Goal: Check status: Check status

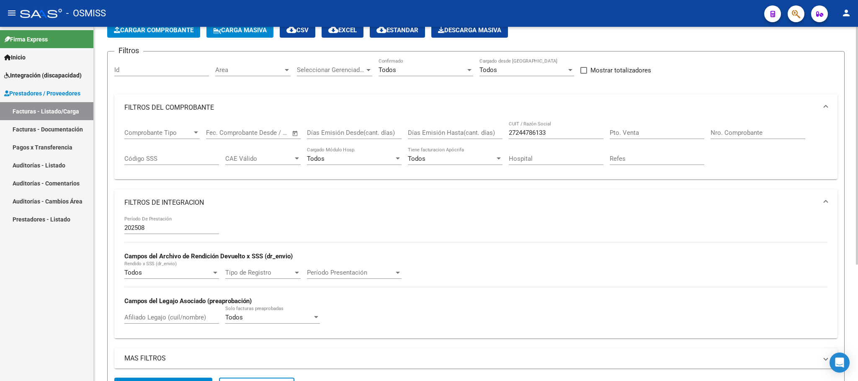
scroll to position [47, 0]
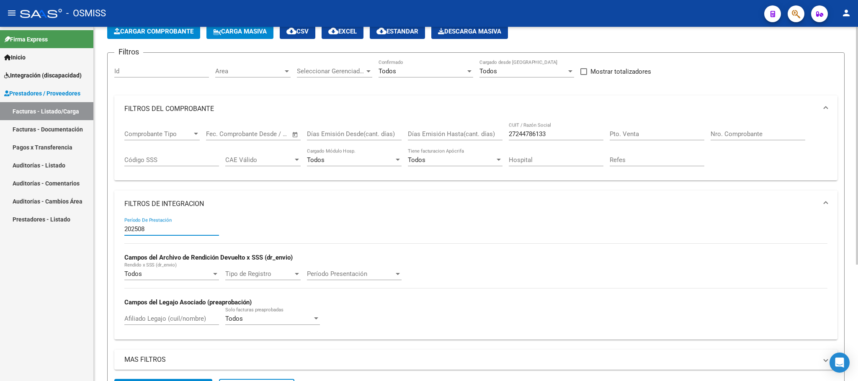
click at [166, 232] on input "202508" at bounding box center [171, 229] width 95 height 8
type input "202507"
drag, startPoint x: 557, startPoint y: 130, endPoint x: 485, endPoint y: 138, distance: 72.9
click at [485, 138] on div "Comprobante Tipo Comprobante Tipo Fecha inicio – Fecha fin Fec. Comprobante Des…" at bounding box center [475, 148] width 703 height 52
drag, startPoint x: 575, startPoint y: 138, endPoint x: 493, endPoint y: 131, distance: 82.8
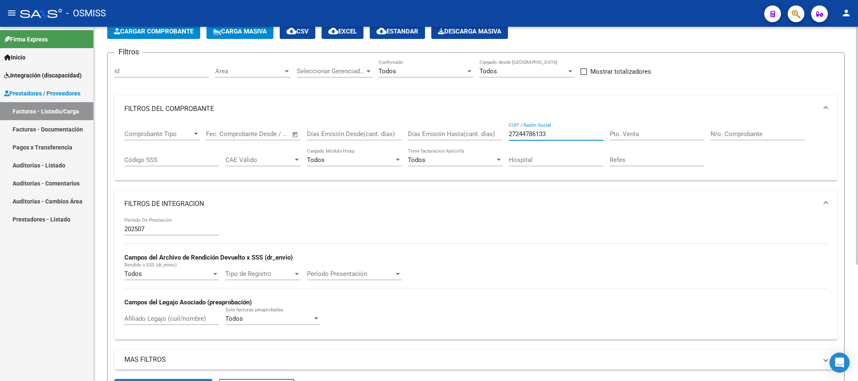
click at [503, 131] on div "Comprobante Tipo Comprobante Tipo Fecha inicio – Fecha fin Fec. Comprobante Des…" at bounding box center [475, 148] width 703 height 52
paste input "23323612374"
type input "23323612374"
click at [638, 142] on div "Pto. Venta" at bounding box center [656, 135] width 95 height 26
click at [642, 134] on input "Pto. Venta" at bounding box center [656, 134] width 95 height 8
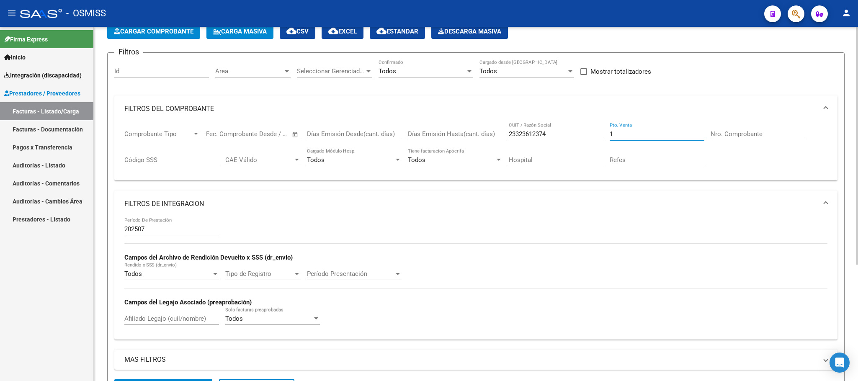
type input "1"
click at [770, 132] on input "Nro. Comprobante" at bounding box center [757, 134] width 95 height 8
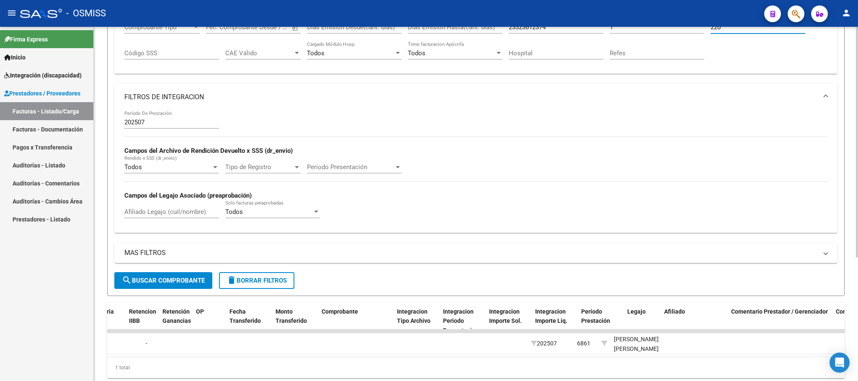
scroll to position [0, 825]
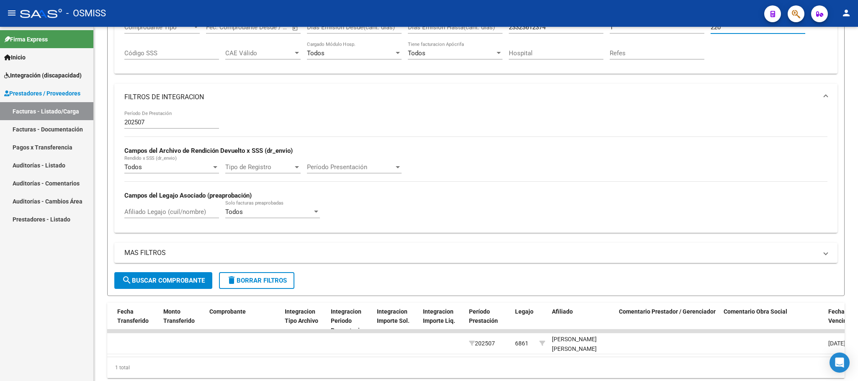
type input "220"
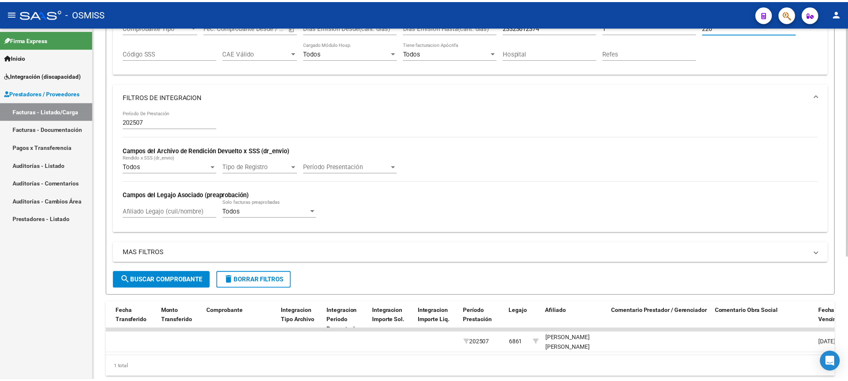
scroll to position [0, 0]
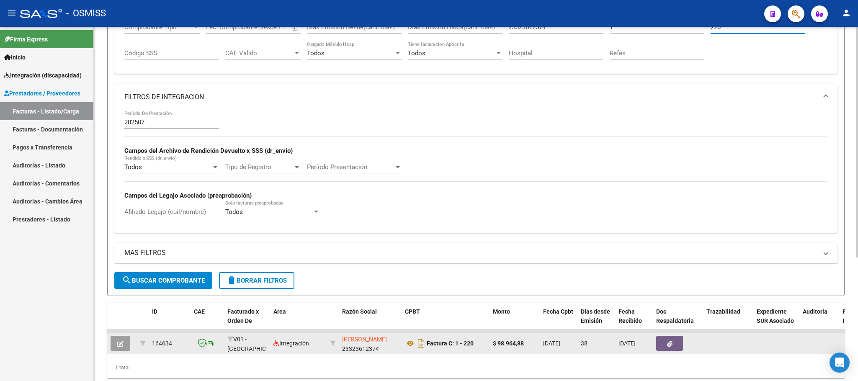
click at [123, 346] on button "button" at bounding box center [120, 343] width 20 height 15
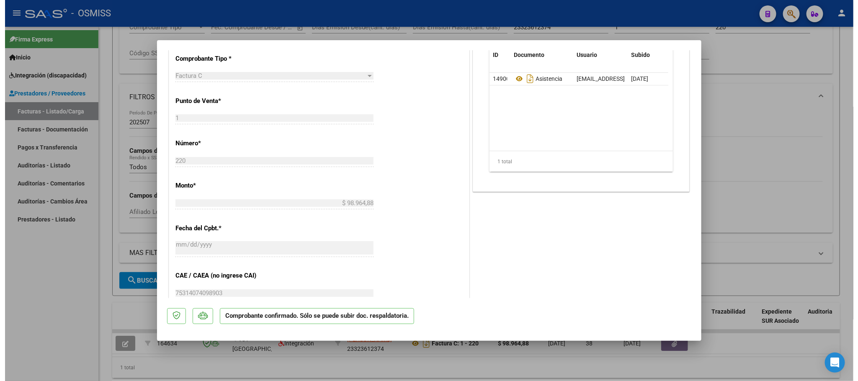
scroll to position [267, 0]
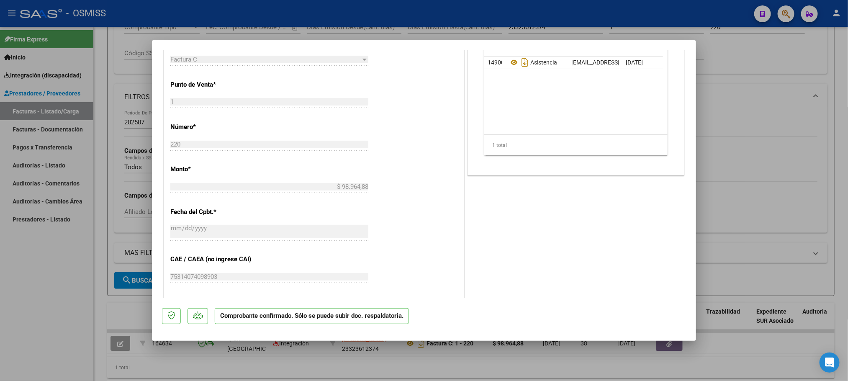
click at [753, 64] on div at bounding box center [424, 190] width 848 height 381
type input "$ 0,00"
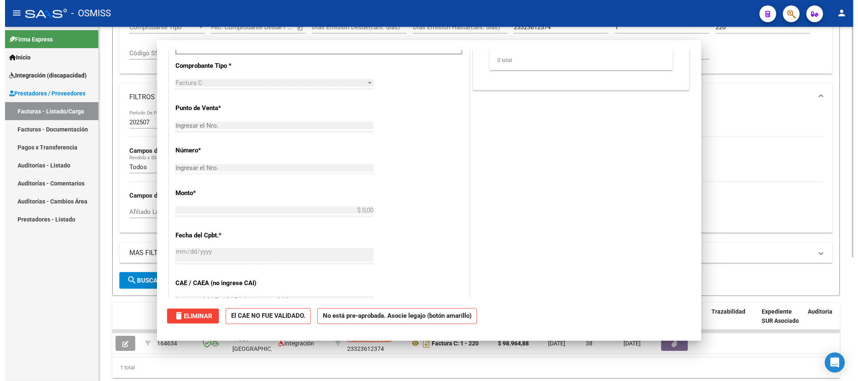
scroll to position [0, 0]
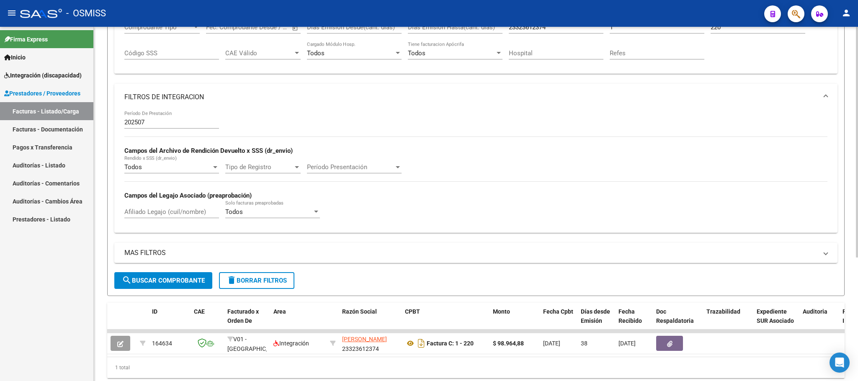
click at [280, 275] on button "delete Borrar Filtros" at bounding box center [256, 280] width 75 height 17
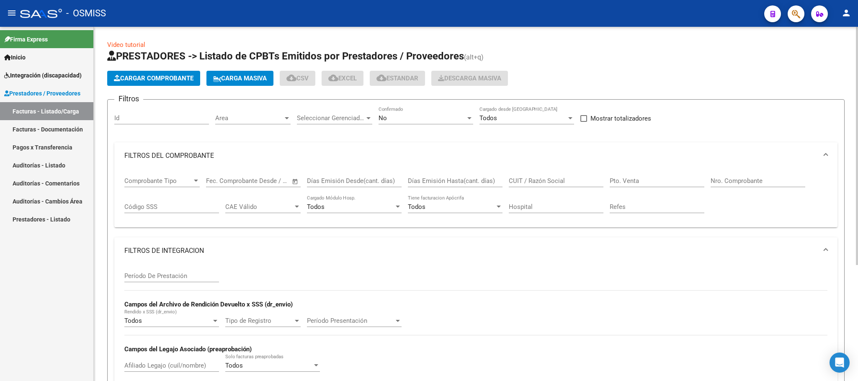
click at [398, 123] on div "No Confirmado" at bounding box center [425, 115] width 95 height 18
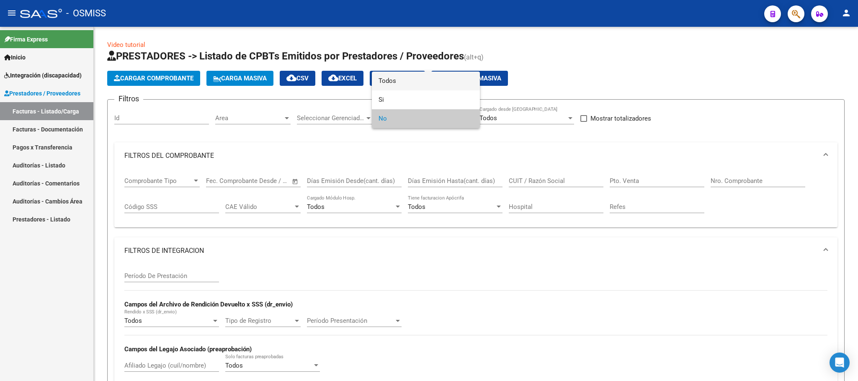
click at [406, 82] on span "Todos" at bounding box center [425, 81] width 95 height 19
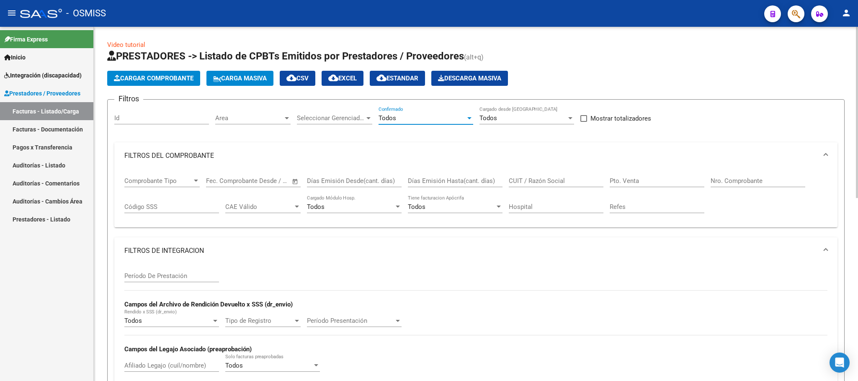
click at [542, 182] on input "CUIT / Razón Social" at bounding box center [556, 181] width 95 height 8
paste input "27178957592"
type input "27178957592"
click at [143, 367] on input "Afiliado Legajo (cuil/nombre)" at bounding box center [171, 366] width 95 height 8
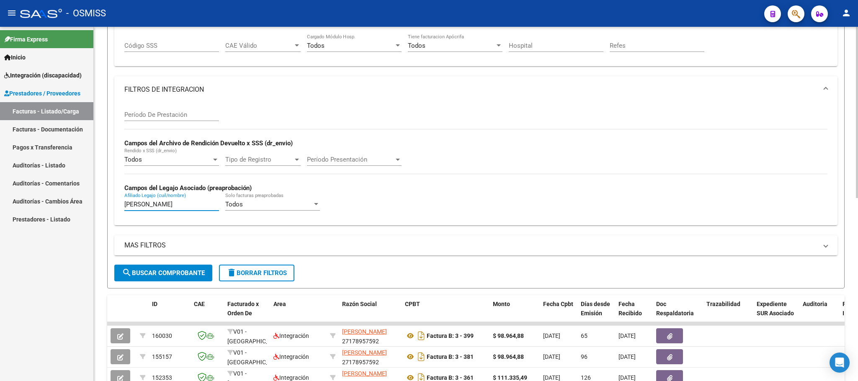
scroll to position [126, 0]
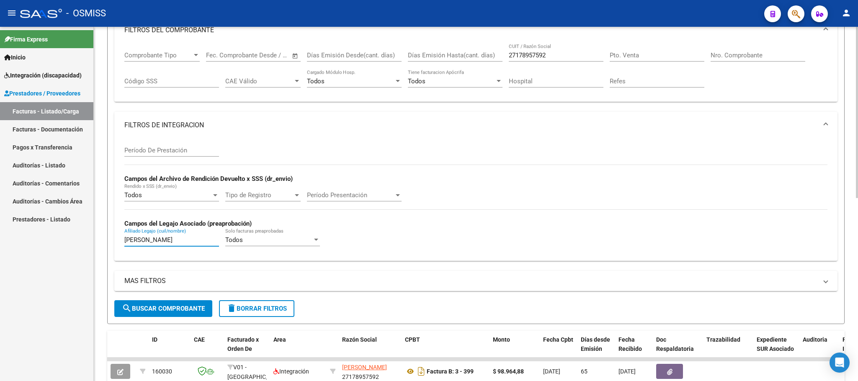
type input "[PERSON_NAME]"
click at [192, 151] on input "Período De Prestación" at bounding box center [171, 150] width 95 height 8
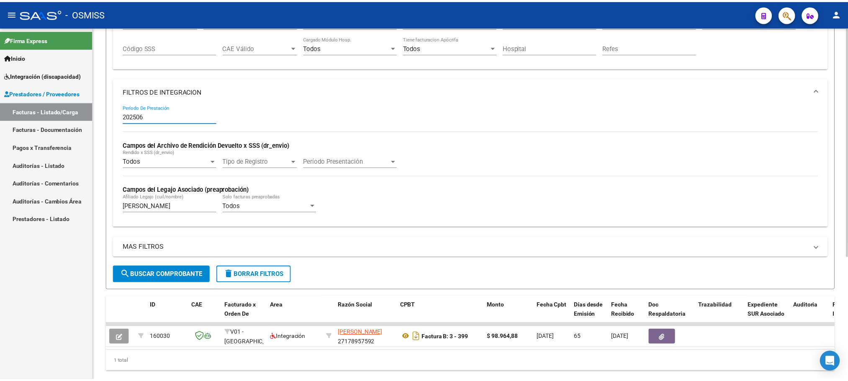
scroll to position [189, 0]
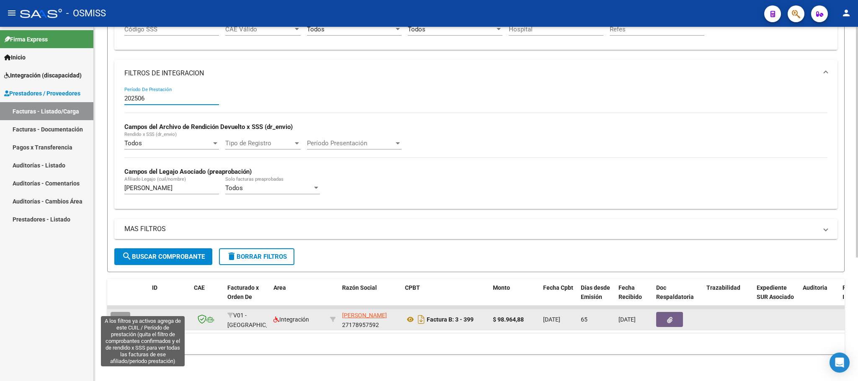
type input "202506"
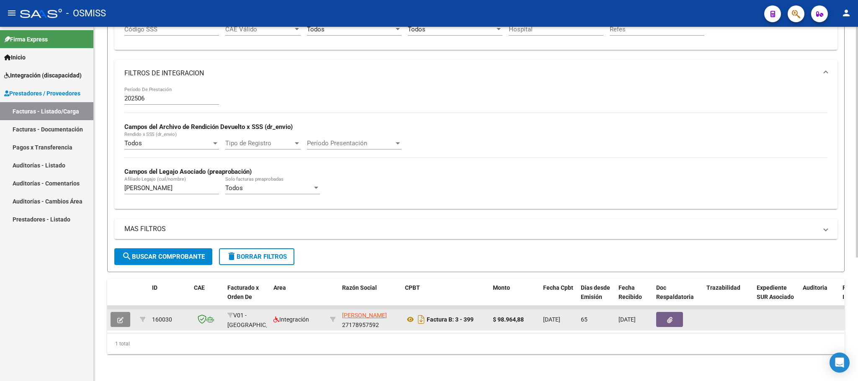
click at [117, 317] on icon "button" at bounding box center [120, 320] width 6 height 6
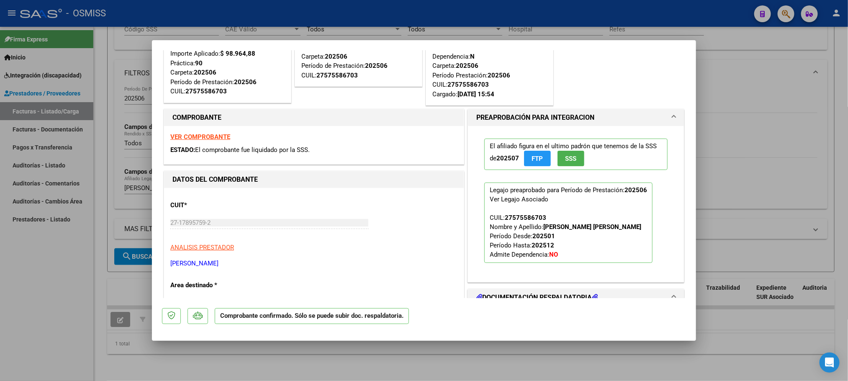
scroll to position [251, 0]
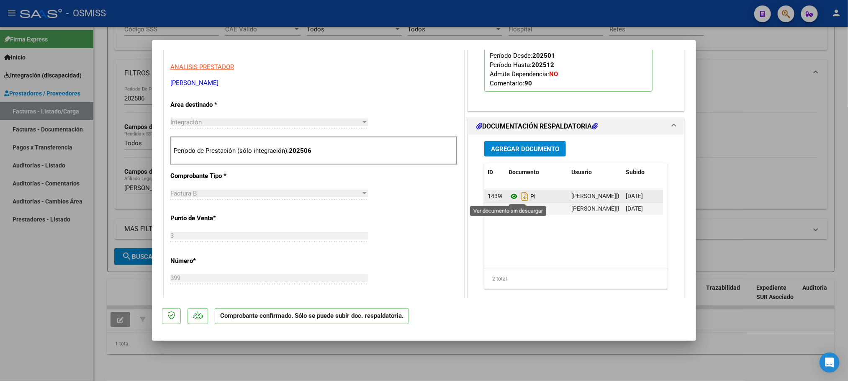
click at [511, 197] on icon at bounding box center [514, 196] width 11 height 10
